Goal: Entertainment & Leisure: Consume media (video, audio)

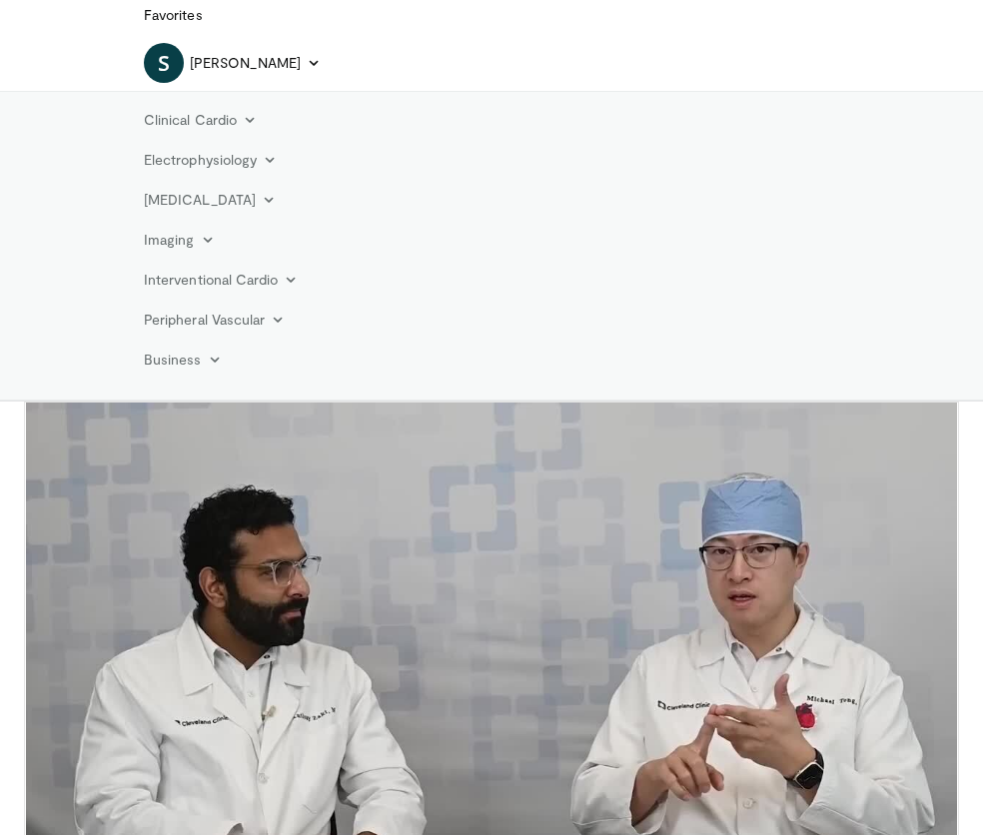
scroll to position [197, 0]
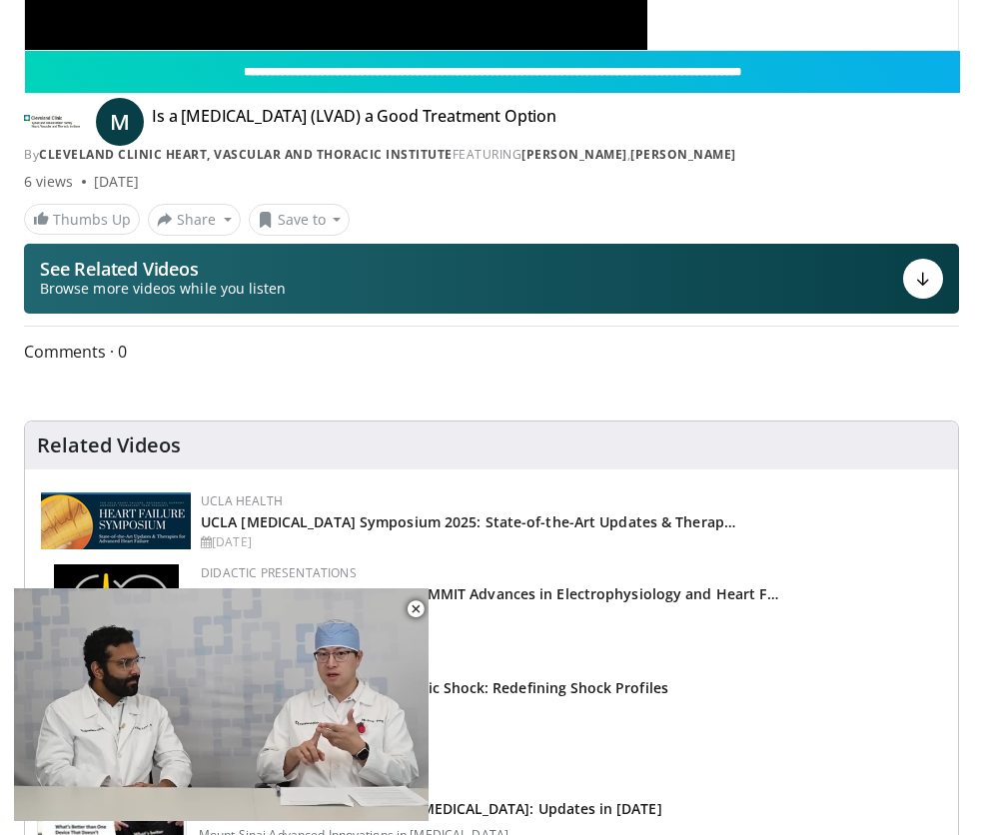
scroll to position [910, 0]
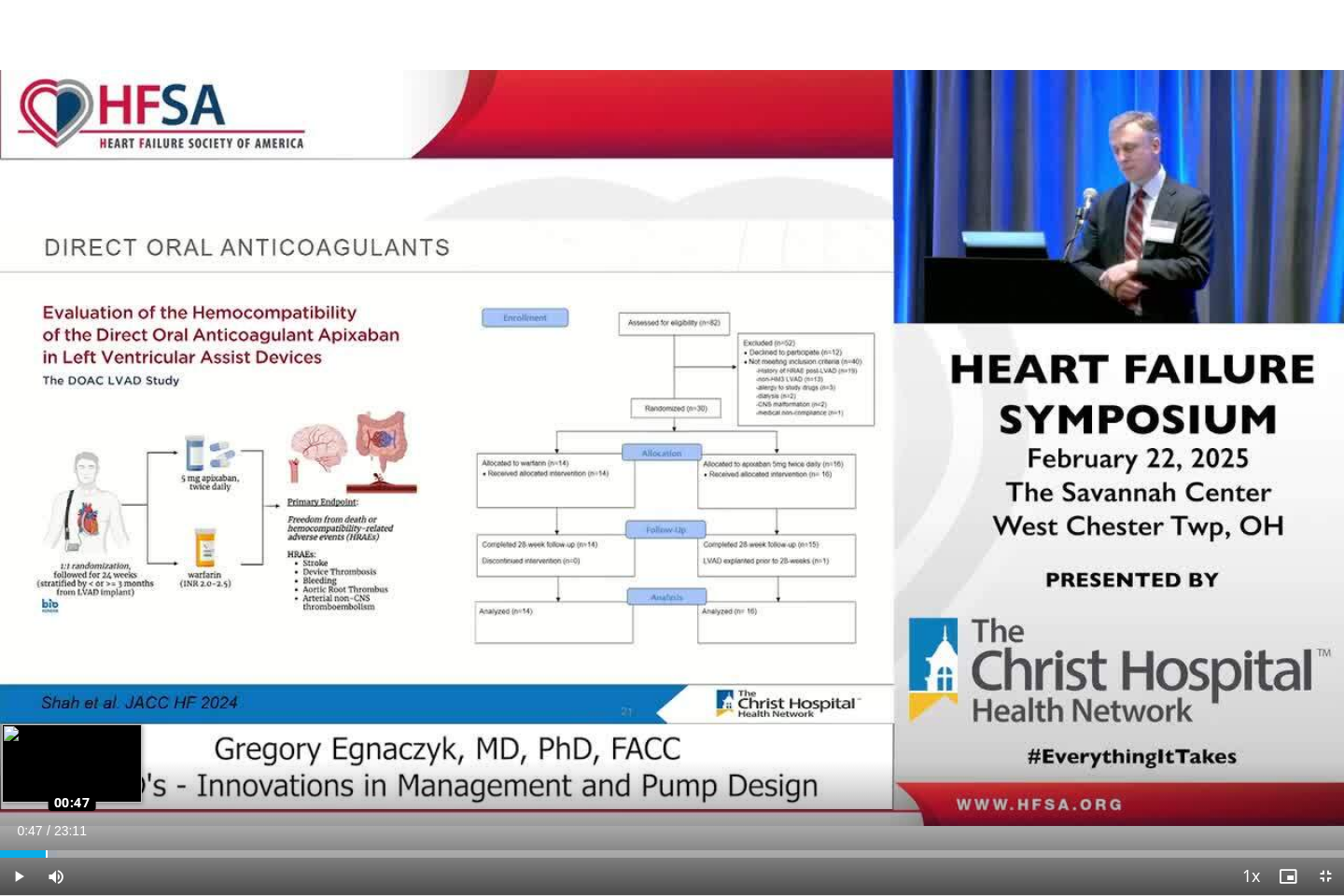
click at [45, 779] on div "Loaded : 4.27% 00:11 00:47" at bounding box center [672, 854] width 1344 height 7
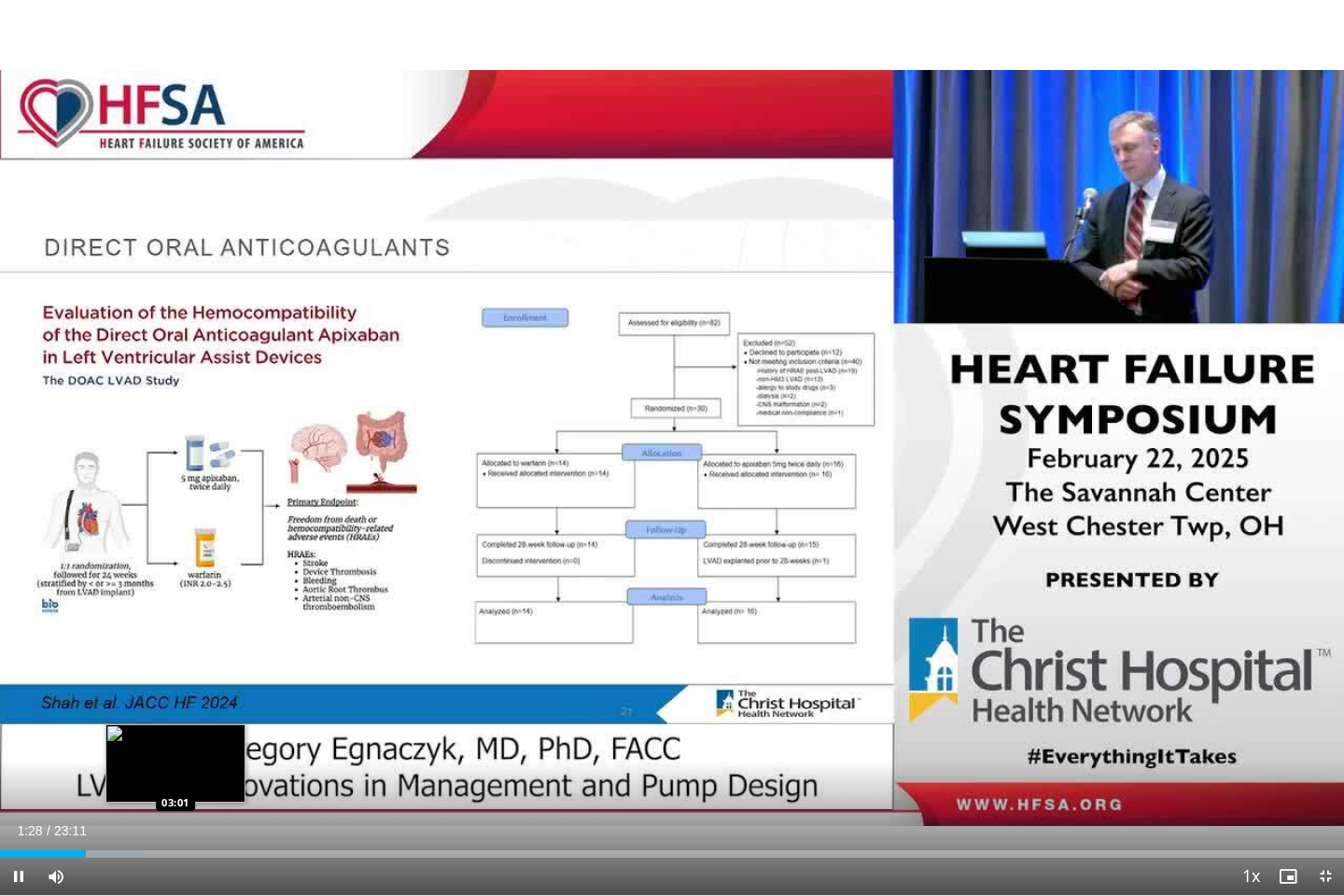
click at [176, 779] on div "Loaded : 10.69% 01:29 03:01" at bounding box center [672, 848] width 1344 height 18
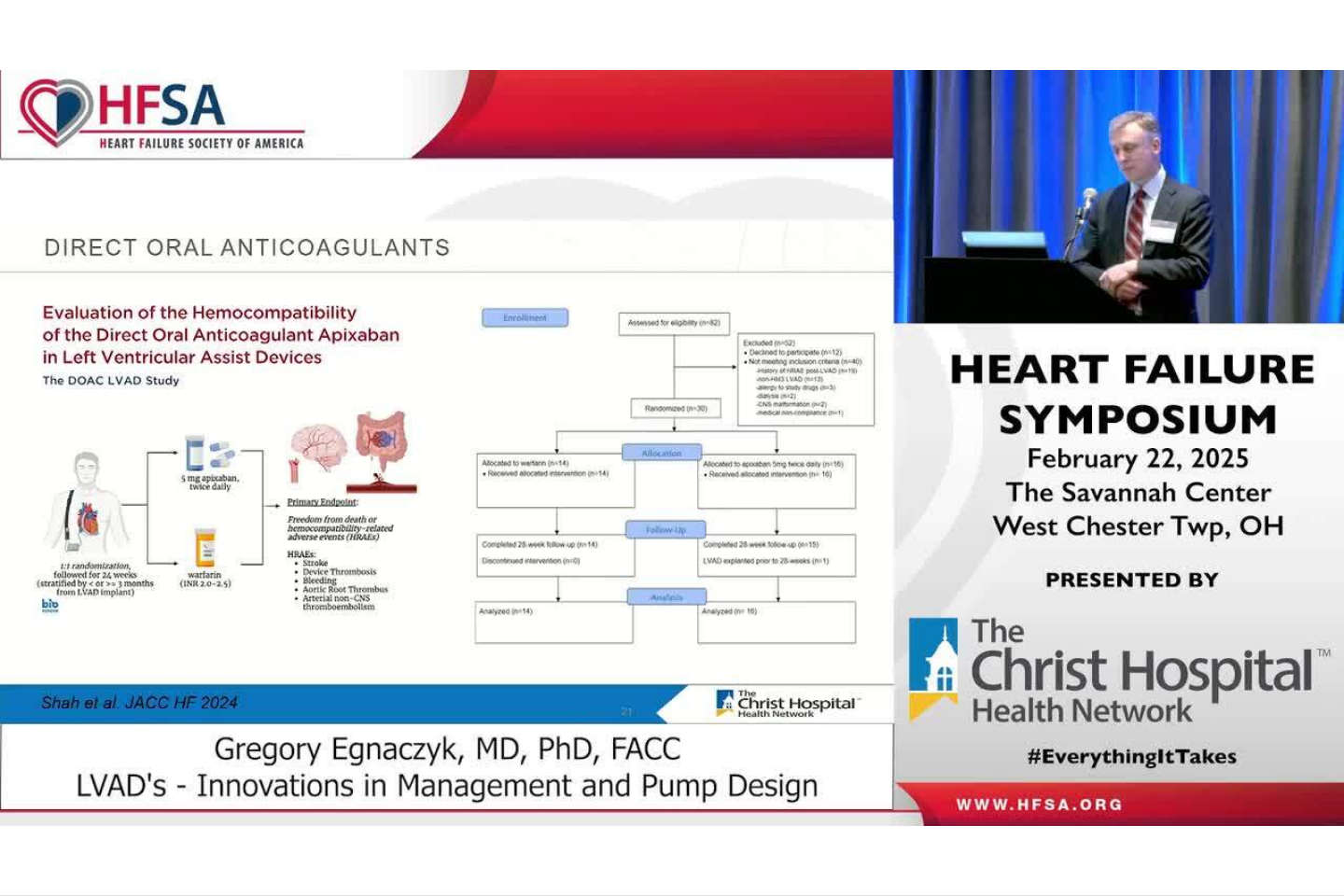
click at [853, 247] on div "10 seconds Tap to unmute" at bounding box center [672, 448] width 1344 height 895
